Goal: Information Seeking & Learning: Learn about a topic

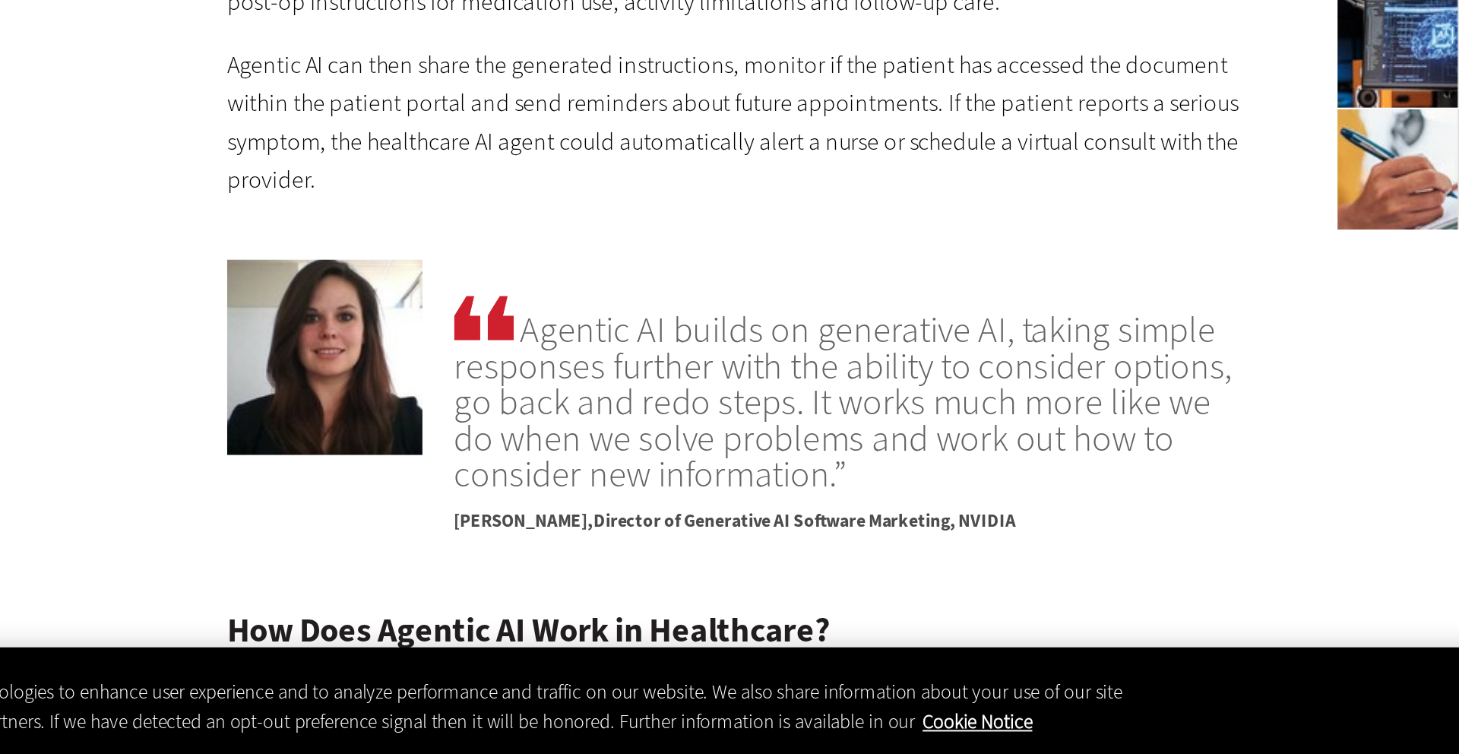
scroll to position [1742, 0]
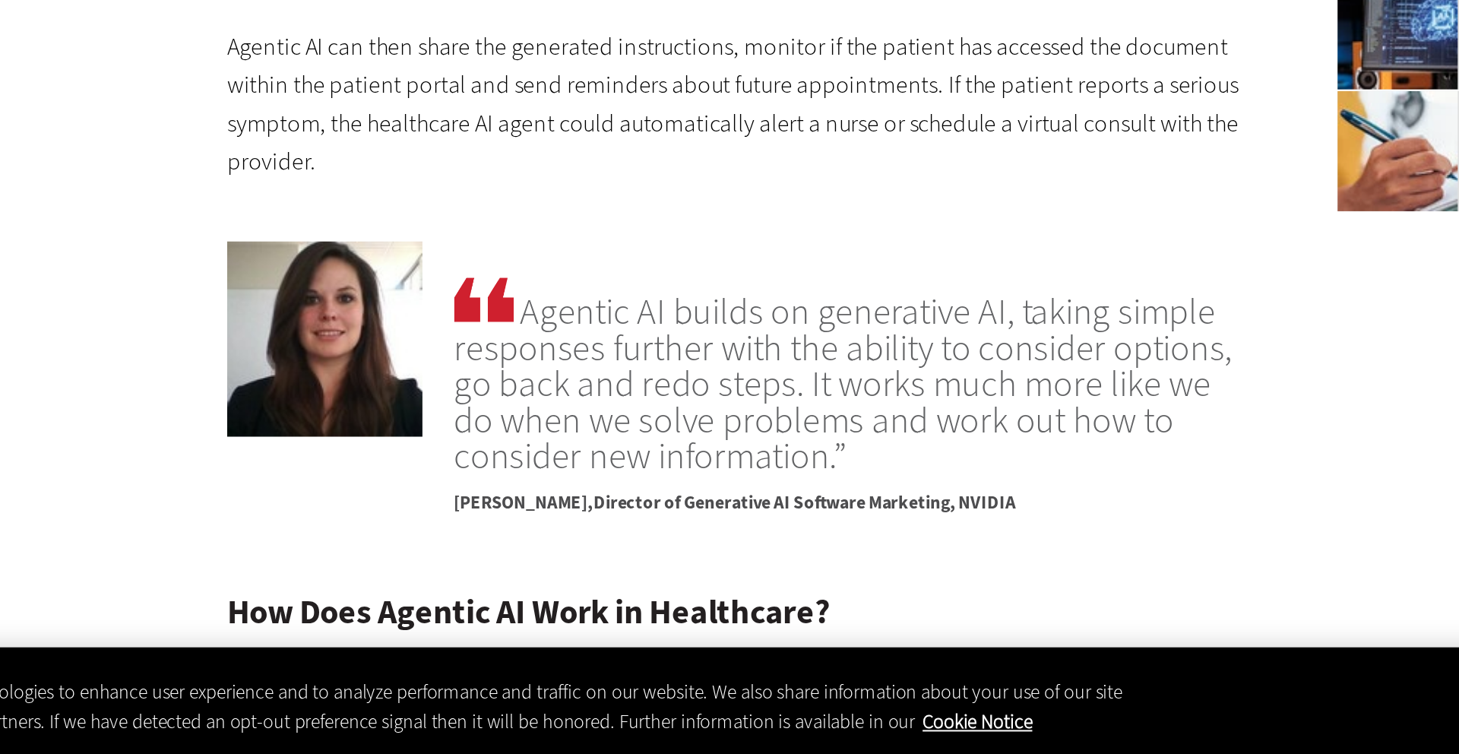
drag, startPoint x: 589, startPoint y: 604, endPoint x: 493, endPoint y: 528, distance: 121.8
click at [493, 528] on span "Agentic AI builds on generative AI, taking simple responses further with the ab…" at bounding box center [660, 561] width 407 height 103
copy span "Agentic AI builds on generative AI, taking simple responses further with the ab…"
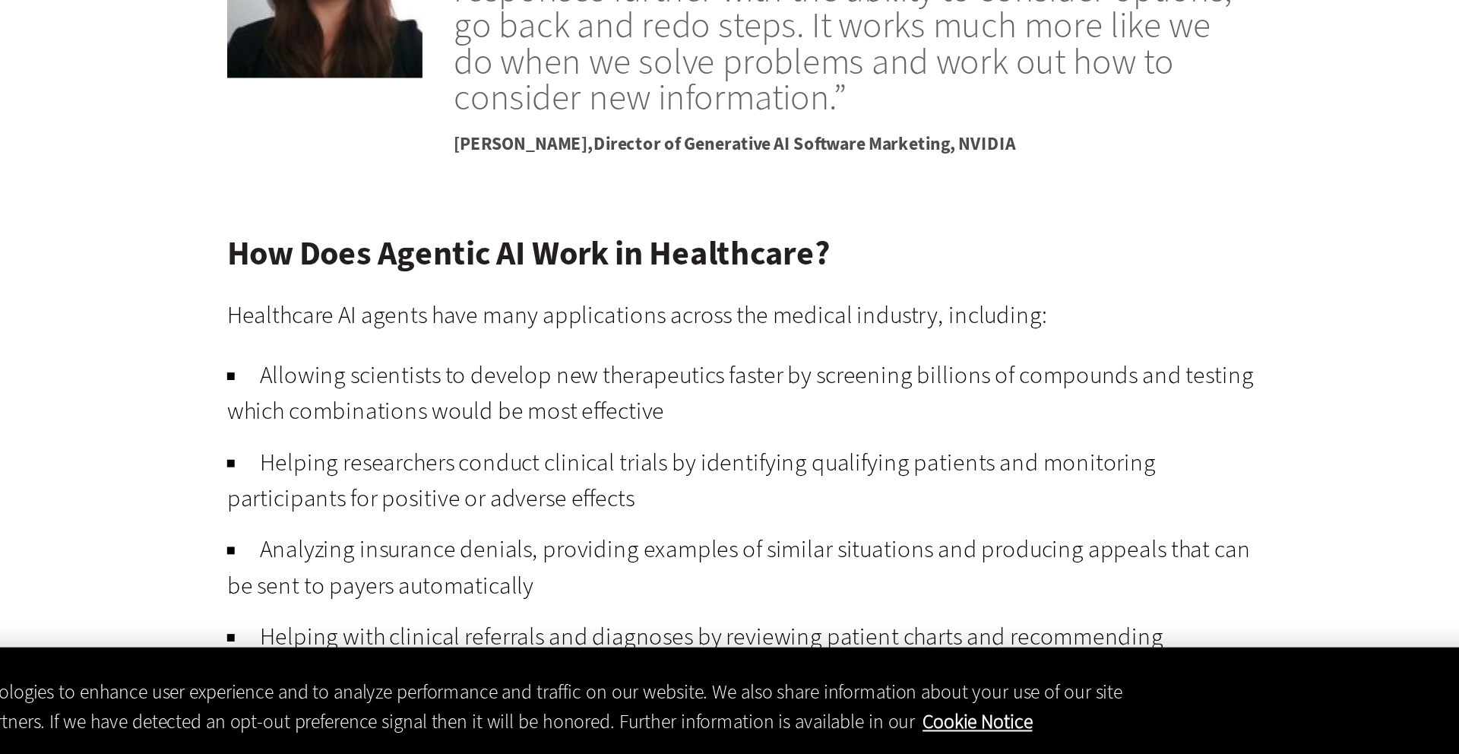
scroll to position [1923, 0]
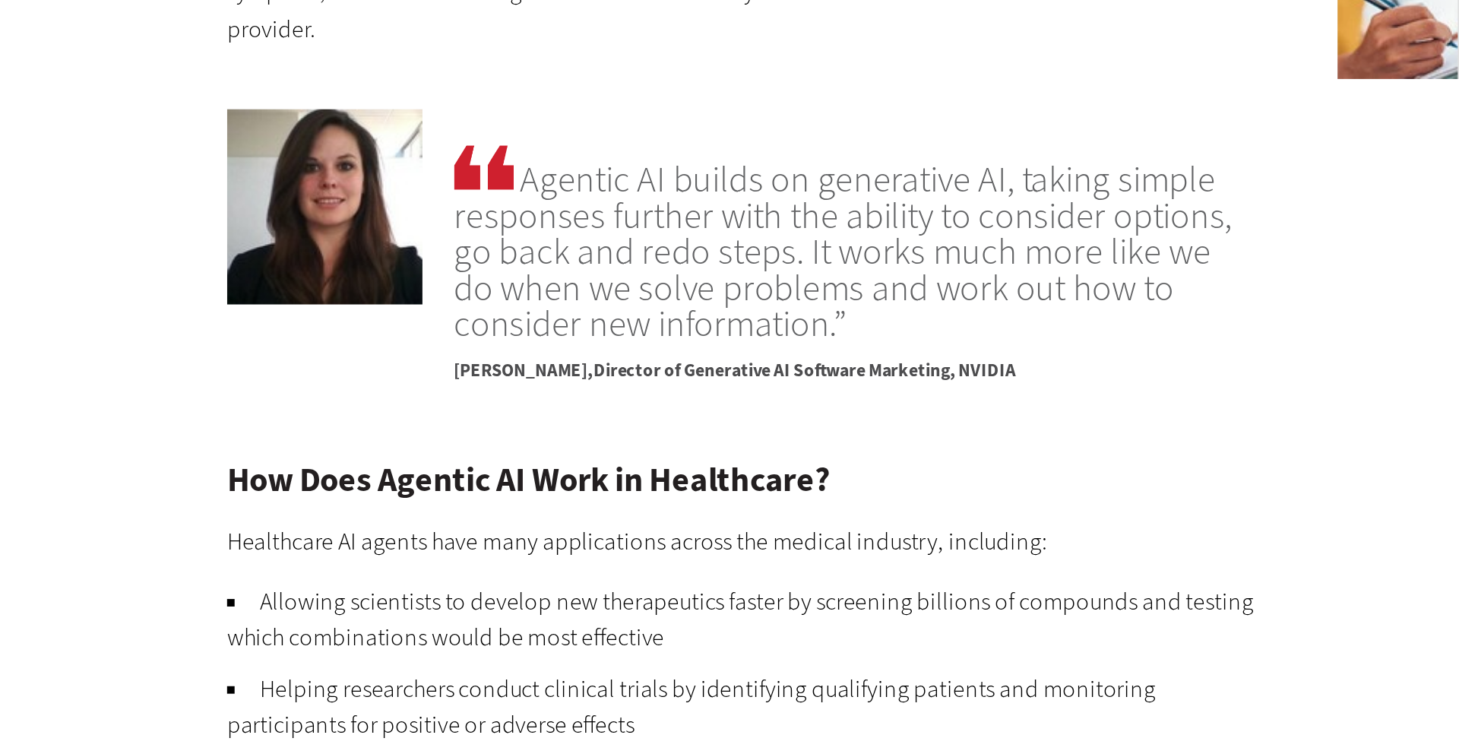
click at [451, 455] on div "Agentic AI builds on generative AI, taking simple responses further with the ab…" at bounding box center [602, 388] width 521 height 149
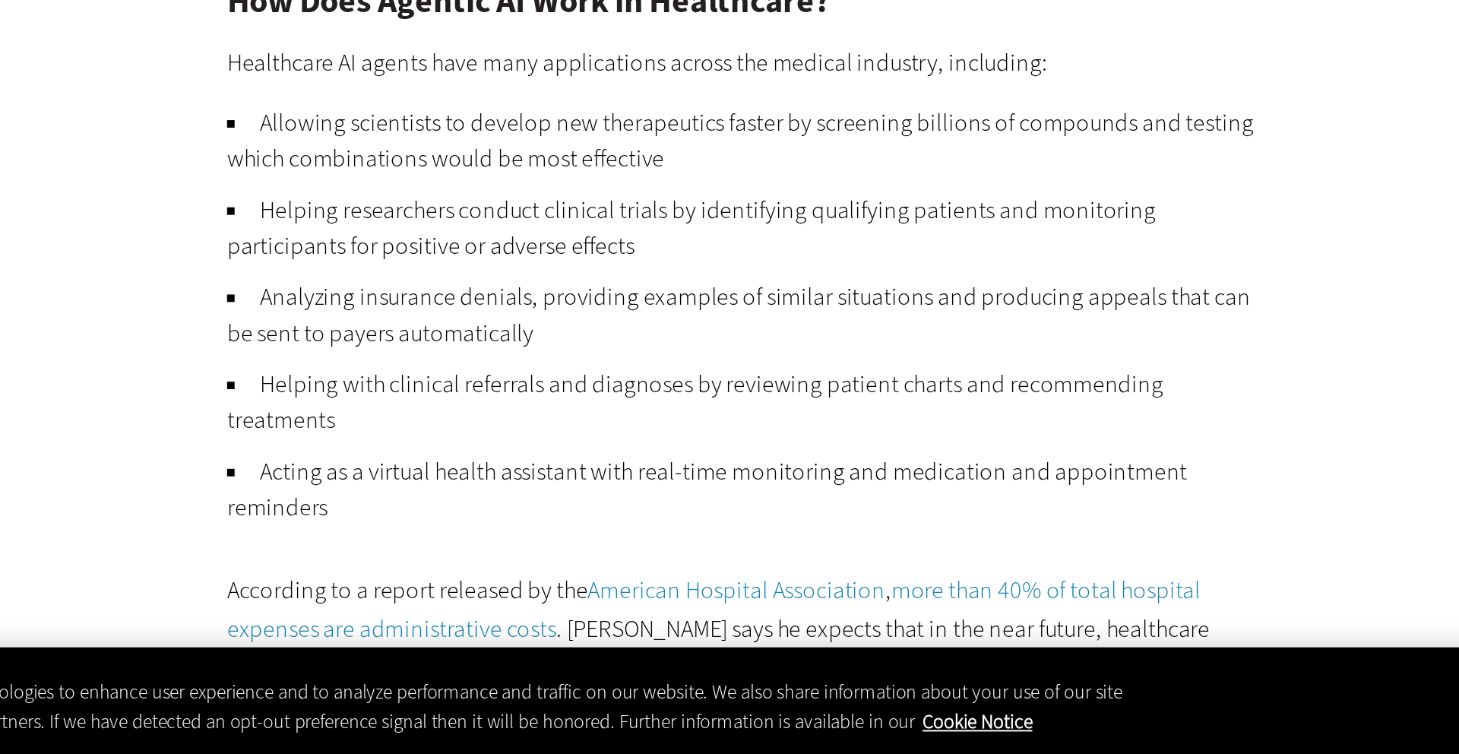
scroll to position [2075, 0]
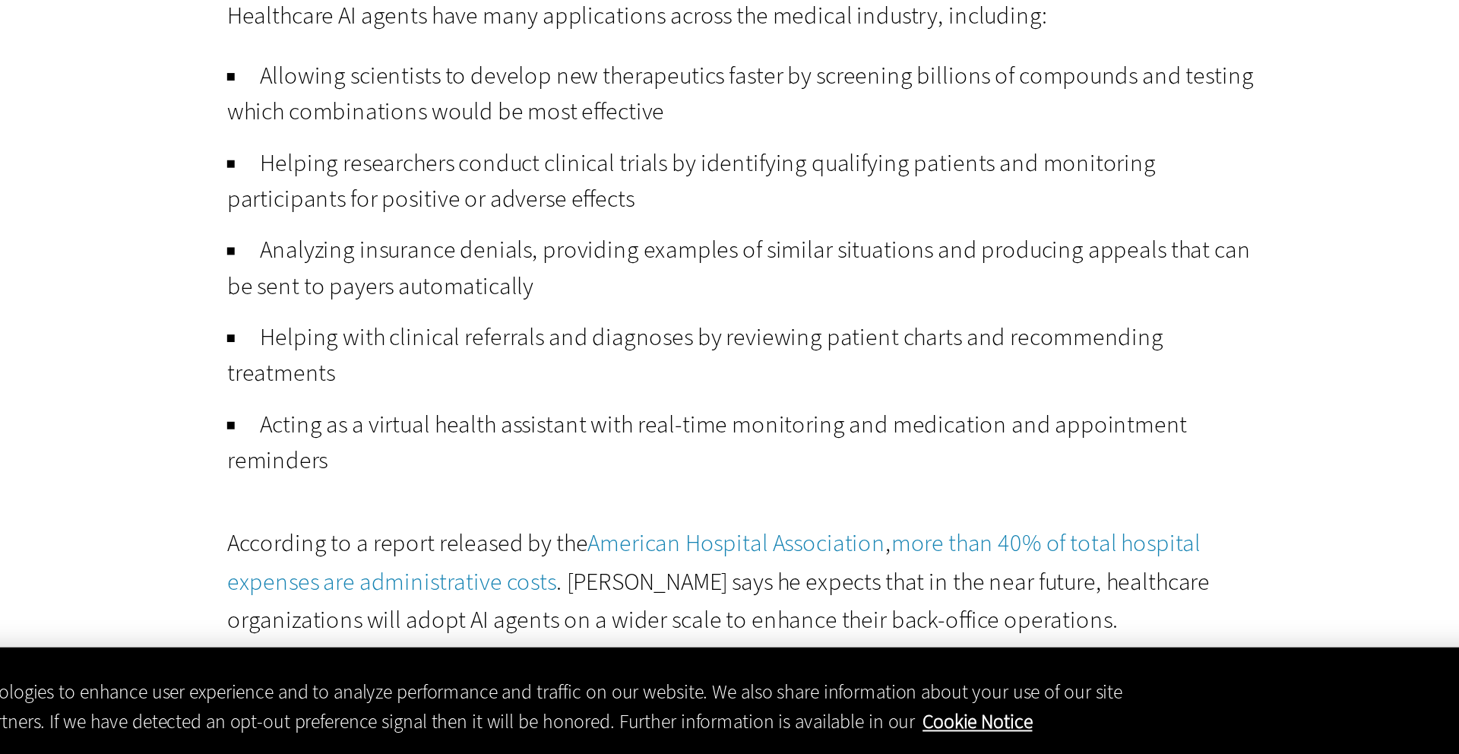
click at [360, 585] on li "Acting as a virtual health assistant with real-time monitoring and medication a…" at bounding box center [602, 596] width 521 height 36
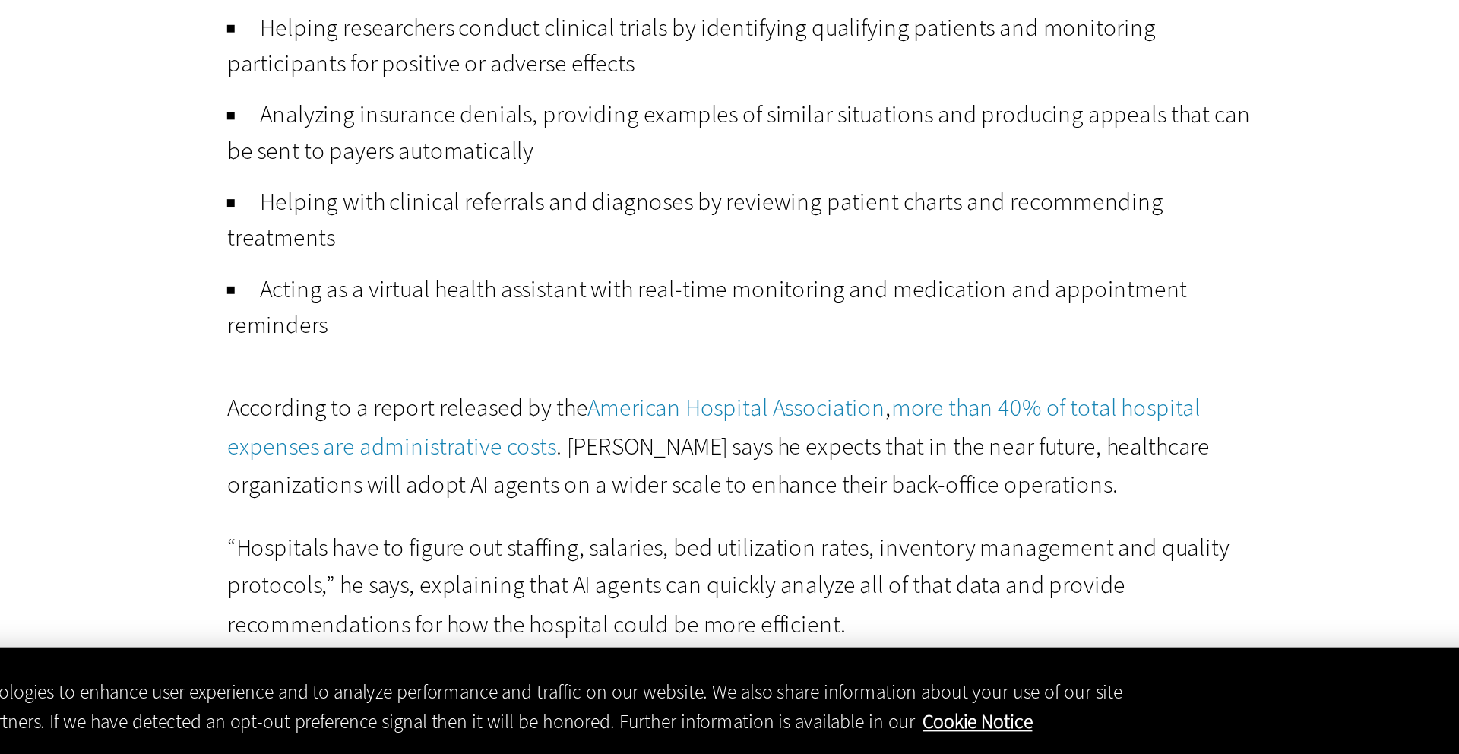
scroll to position [2143, 0]
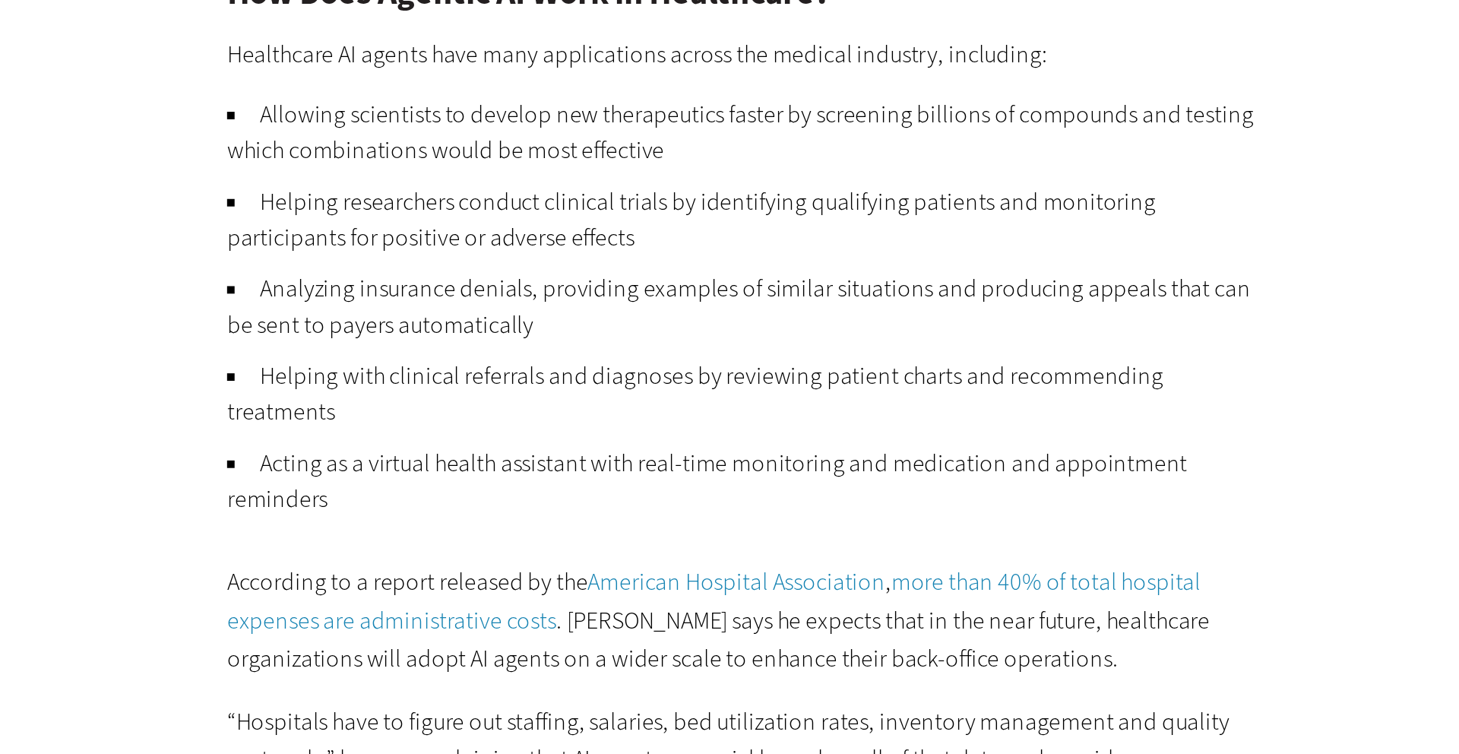
drag, startPoint x: 395, startPoint y: 540, endPoint x: 357, endPoint y: 521, distance: 42.8
click at [357, 521] on li "Acting as a virtual health assistant with real-time monitoring and medication a…" at bounding box center [602, 529] width 521 height 36
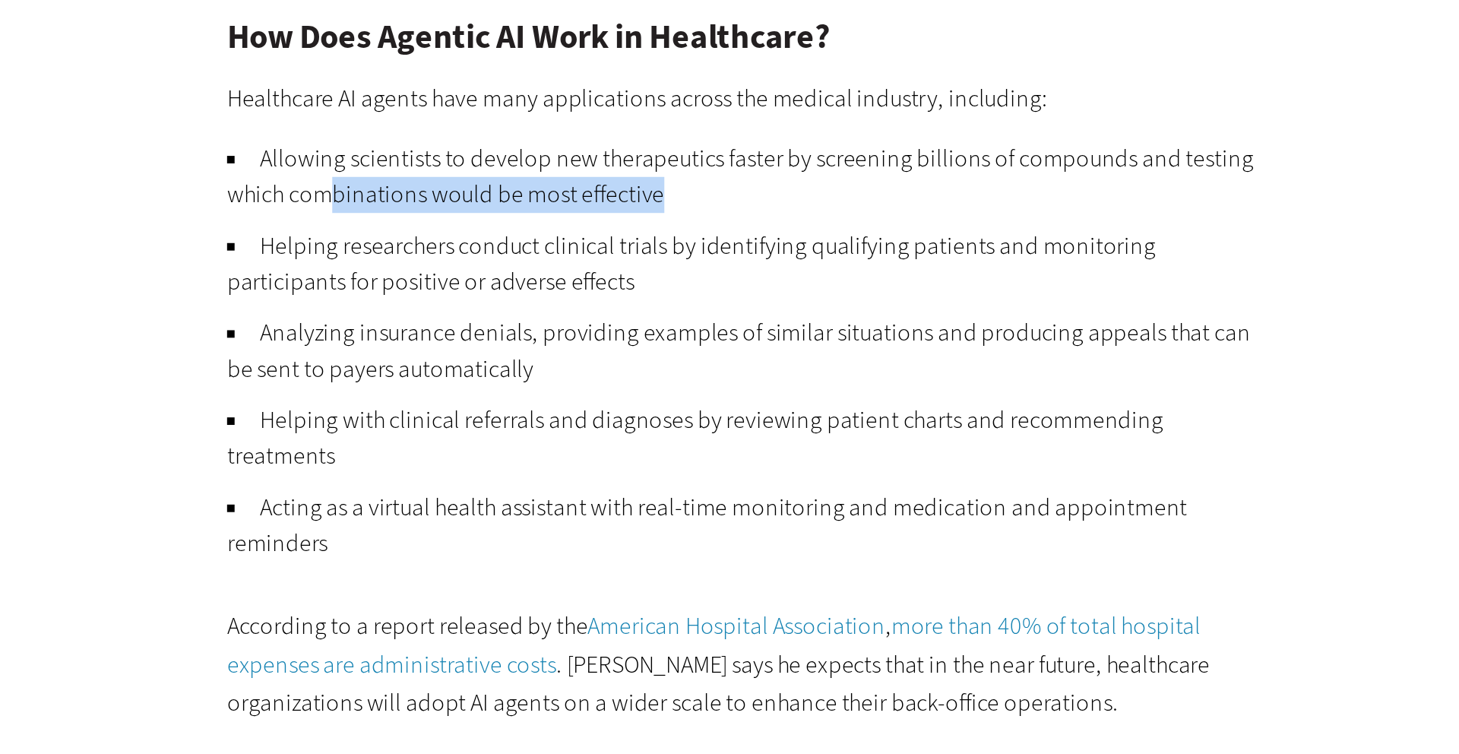
drag, startPoint x: 570, startPoint y: 363, endPoint x: 392, endPoint y: 356, distance: 178.0
click at [392, 356] on li "Allowing scientists to develop new therapeutics faster by screening billions of…" at bounding box center [602, 352] width 521 height 36
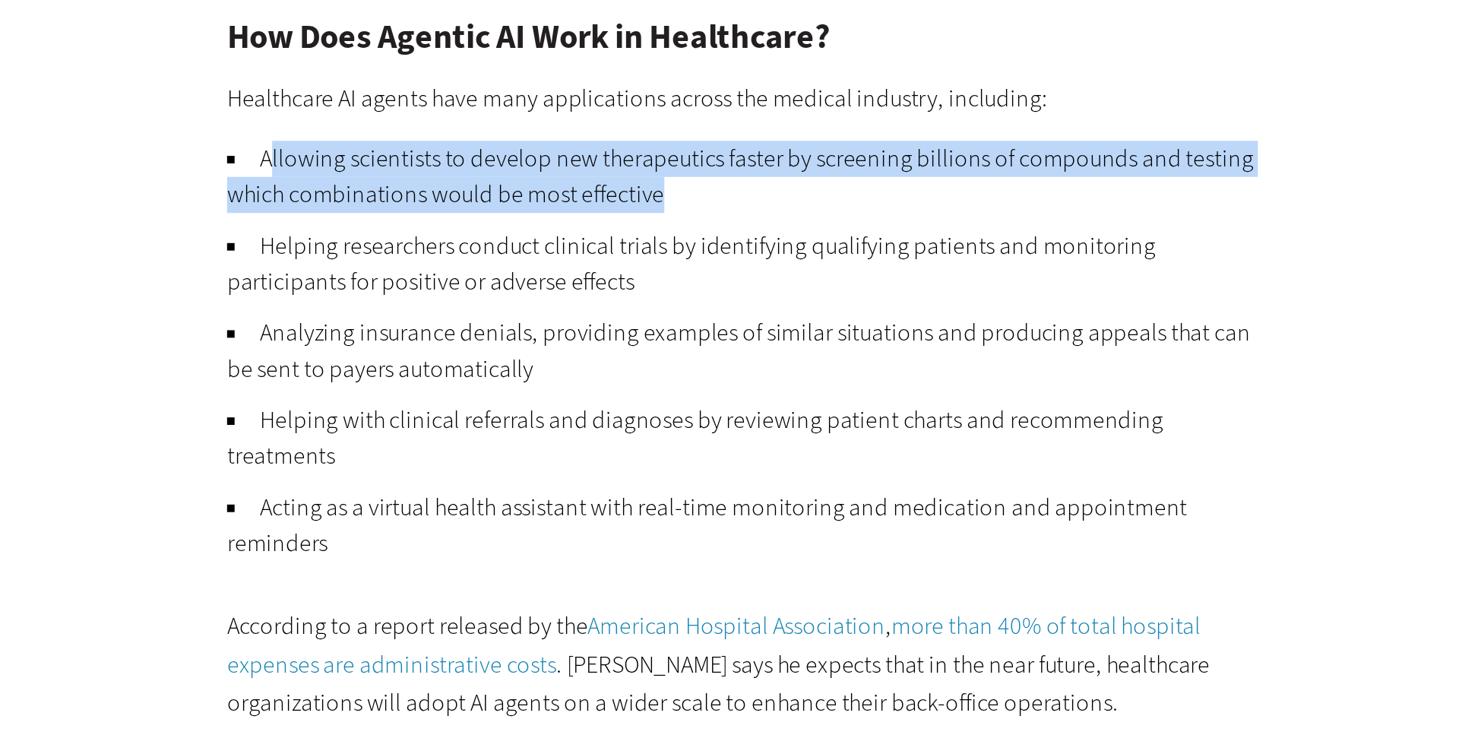
drag, startPoint x: 363, startPoint y: 343, endPoint x: 584, endPoint y: 367, distance: 221.8
click at [584, 368] on li "Allowing scientists to develop new therapeutics faster by screening billions of…" at bounding box center [602, 352] width 521 height 36
copy li "llowing scientists to develop new therapeutics faster by screening billions of …"
click at [551, 363] on li "Allowing scientists to develop new therapeutics faster by screening billions of…" at bounding box center [602, 352] width 521 height 36
drag, startPoint x: 551, startPoint y: 363, endPoint x: 322, endPoint y: 344, distance: 229.6
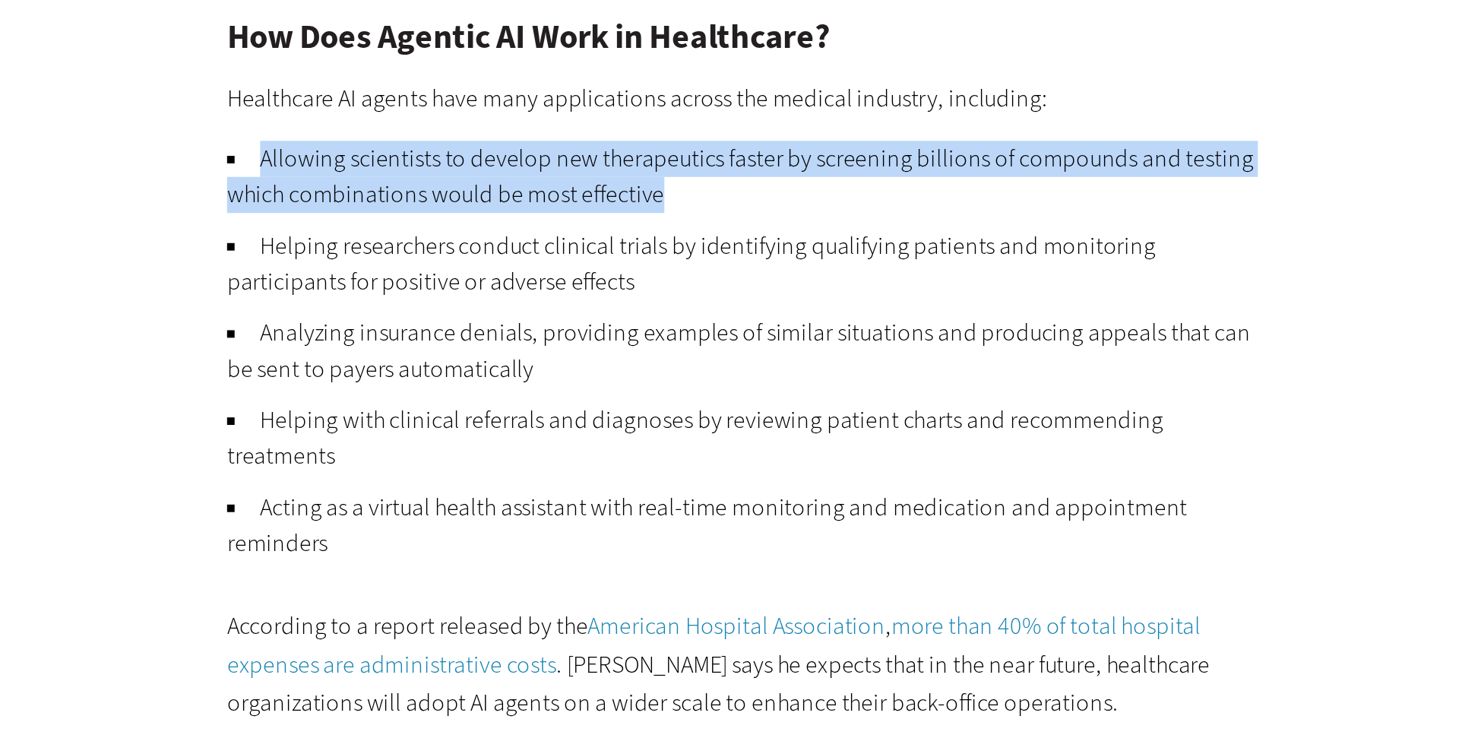
click at [322, 344] on article "[DATE] Twitter Facebook LinkedIn Reddit Flipboard Email Artificial Intelligence…" at bounding box center [588, 195] width 552 height 3272
copy li "Allowing scientists to develop new therapeutics faster by screening billions of…"
drag, startPoint x: 407, startPoint y: 535, endPoint x: 338, endPoint y: 345, distance: 202.0
click at [338, 345] on article "[DATE] Twitter Facebook LinkedIn Reddit Flipboard Email Artificial Intelligence…" at bounding box center [588, 195] width 552 height 3272
copy ul "Allowing scientists to develop new therapeutics faster by screening billions of…"
